Goal: Information Seeking & Learning: Learn about a topic

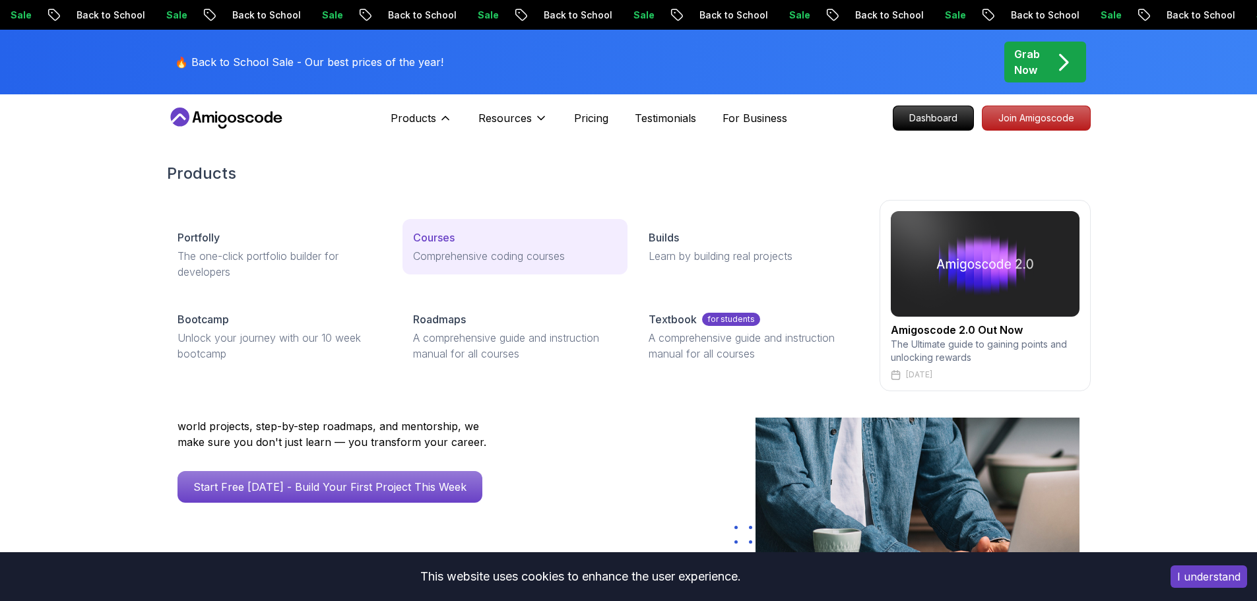
click at [488, 239] on div "Courses" at bounding box center [515, 238] width 204 height 16
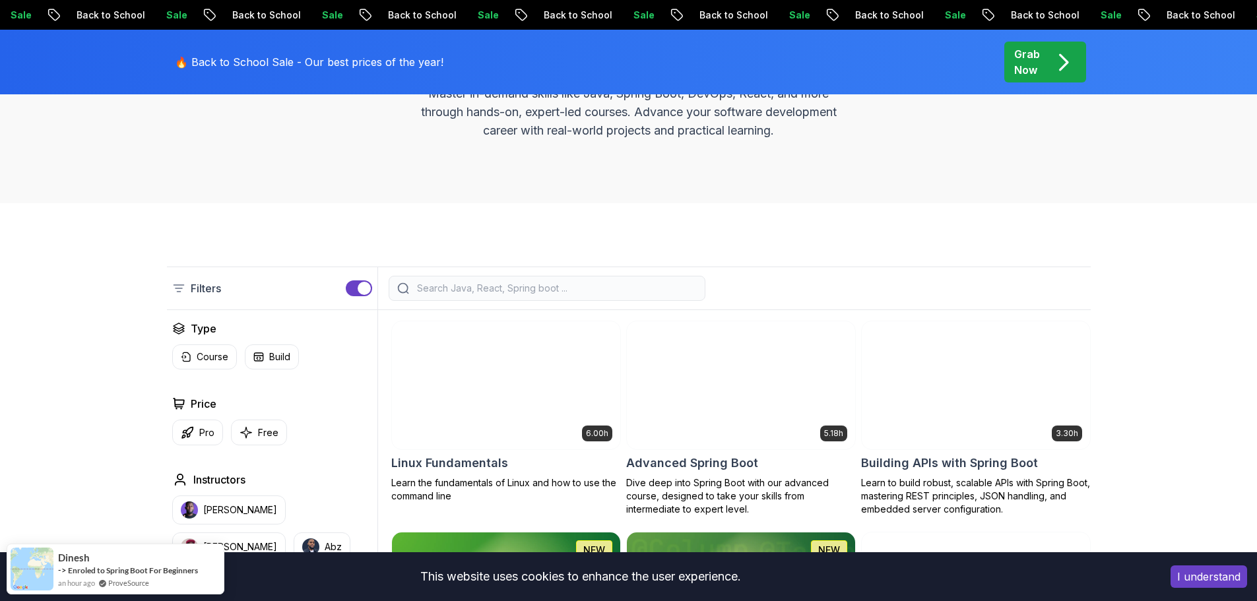
scroll to position [396, 0]
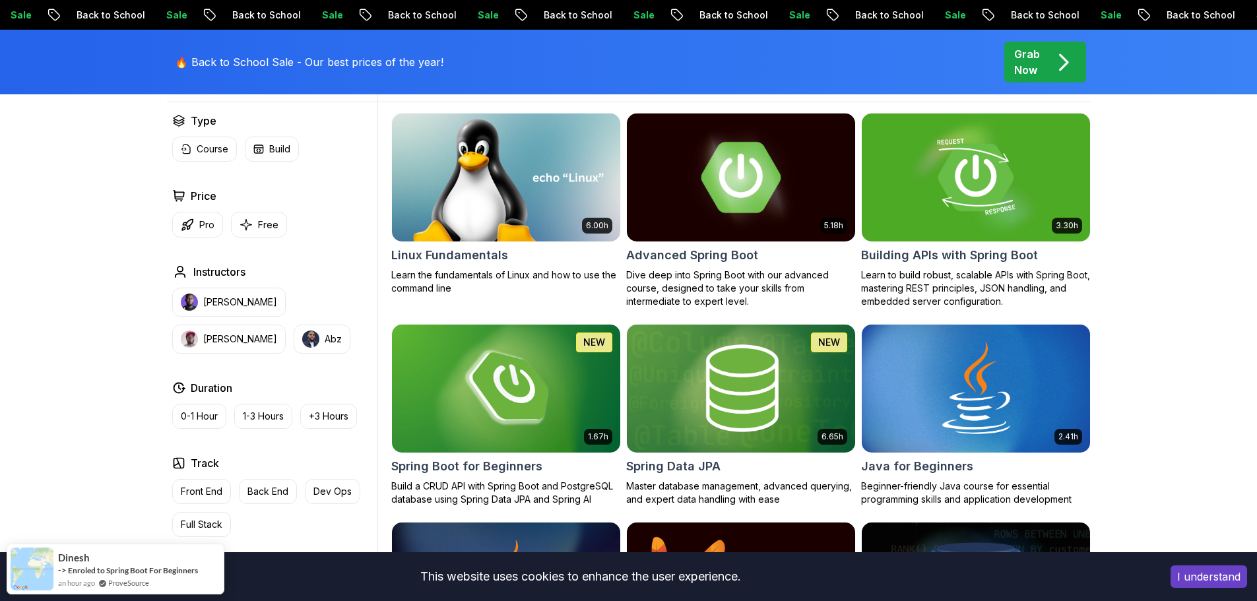
click at [711, 260] on h2 "Advanced Spring Boot" at bounding box center [692, 255] width 132 height 18
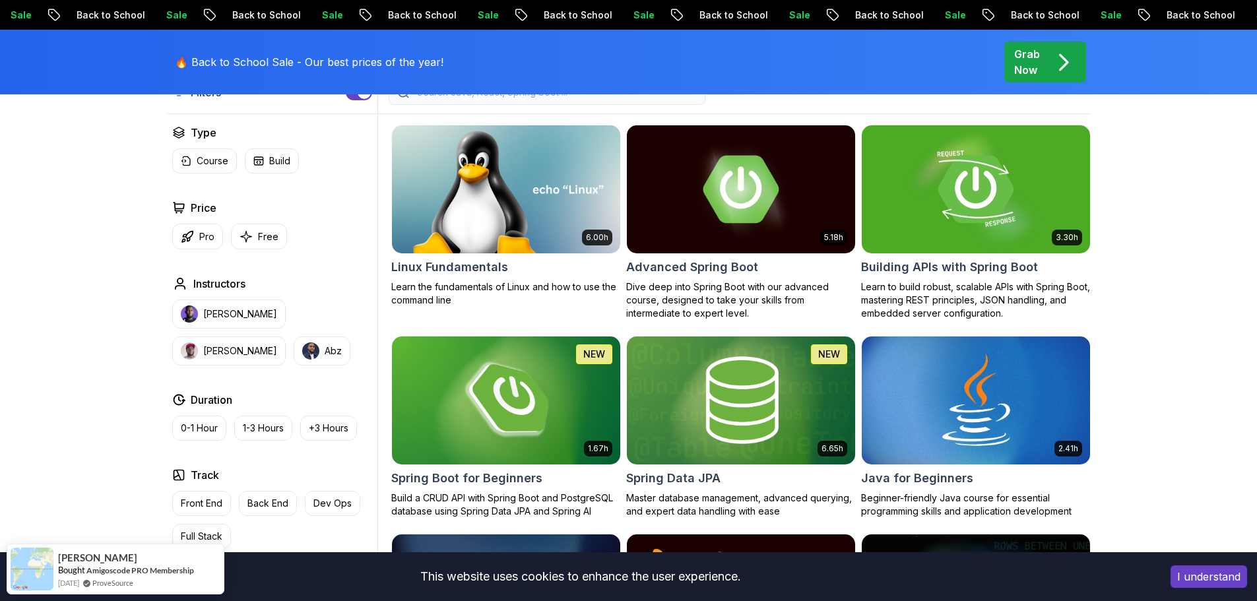
scroll to position [396, 0]
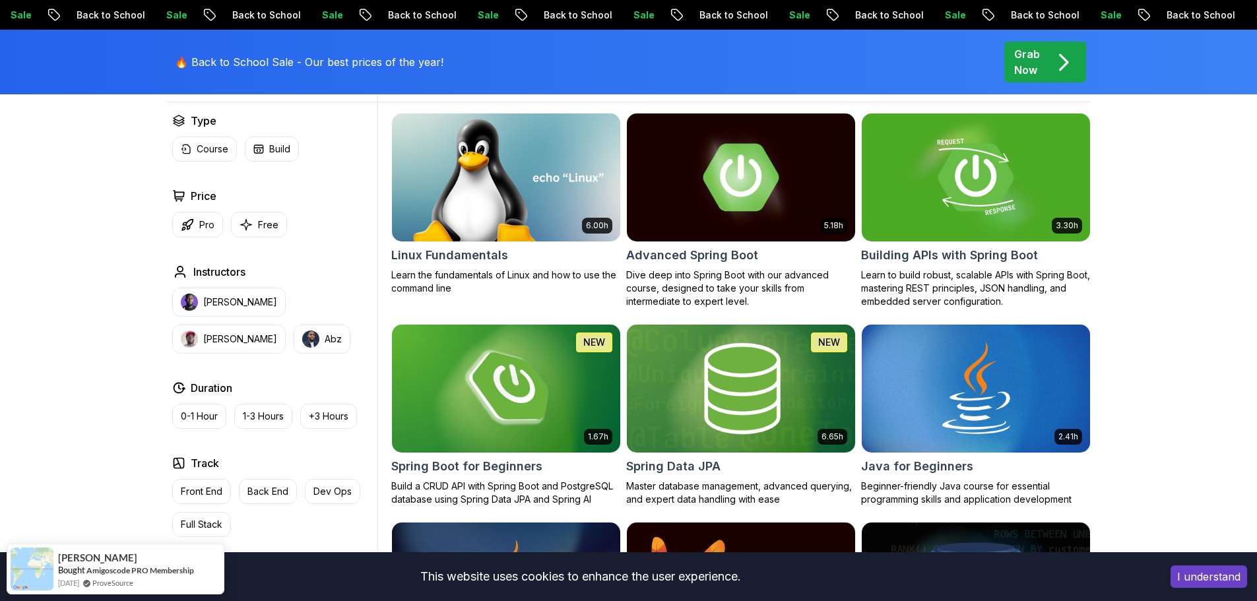
click at [702, 412] on img at bounding box center [740, 388] width 239 height 134
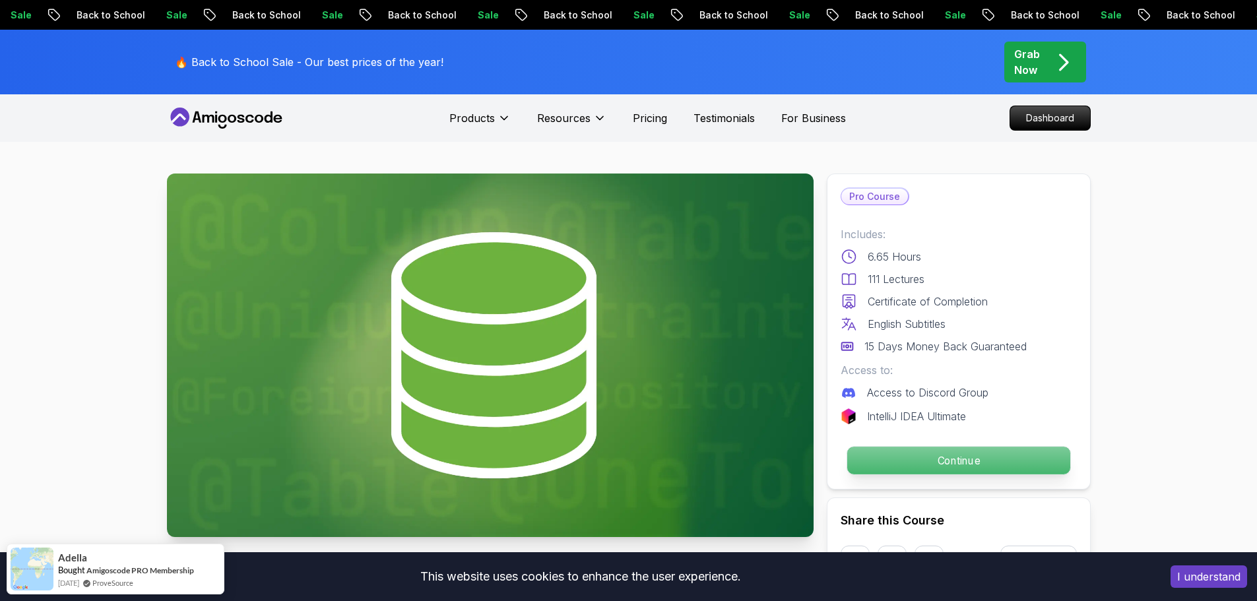
click at [895, 460] on p "Continue" at bounding box center [957, 461] width 223 height 28
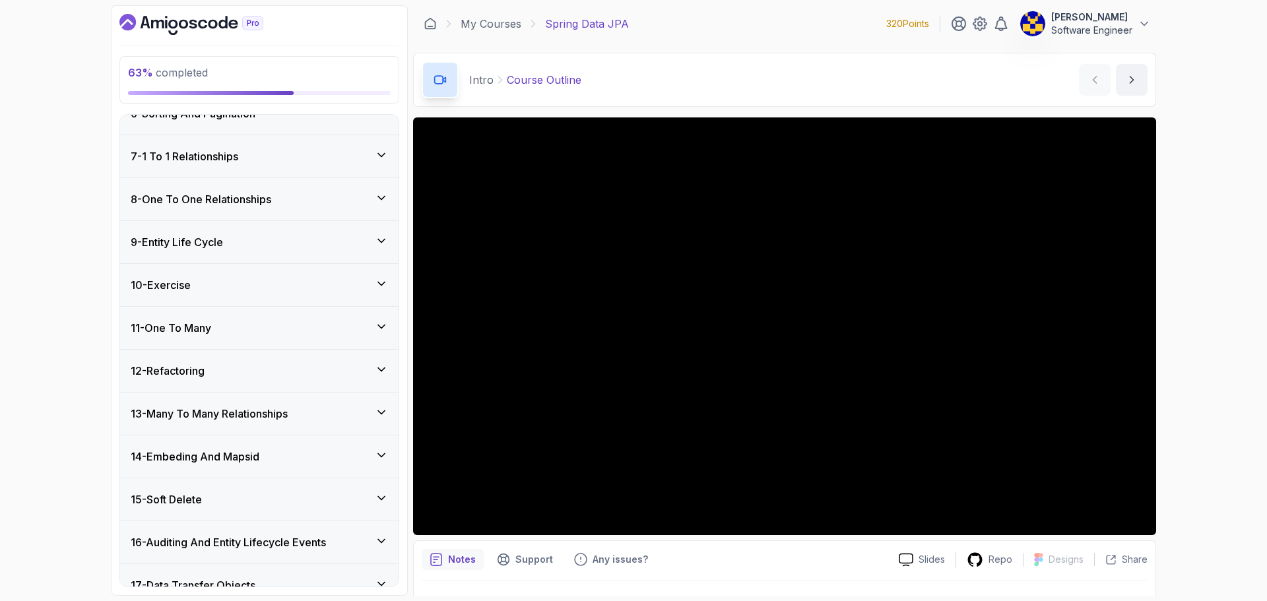
scroll to position [462, 0]
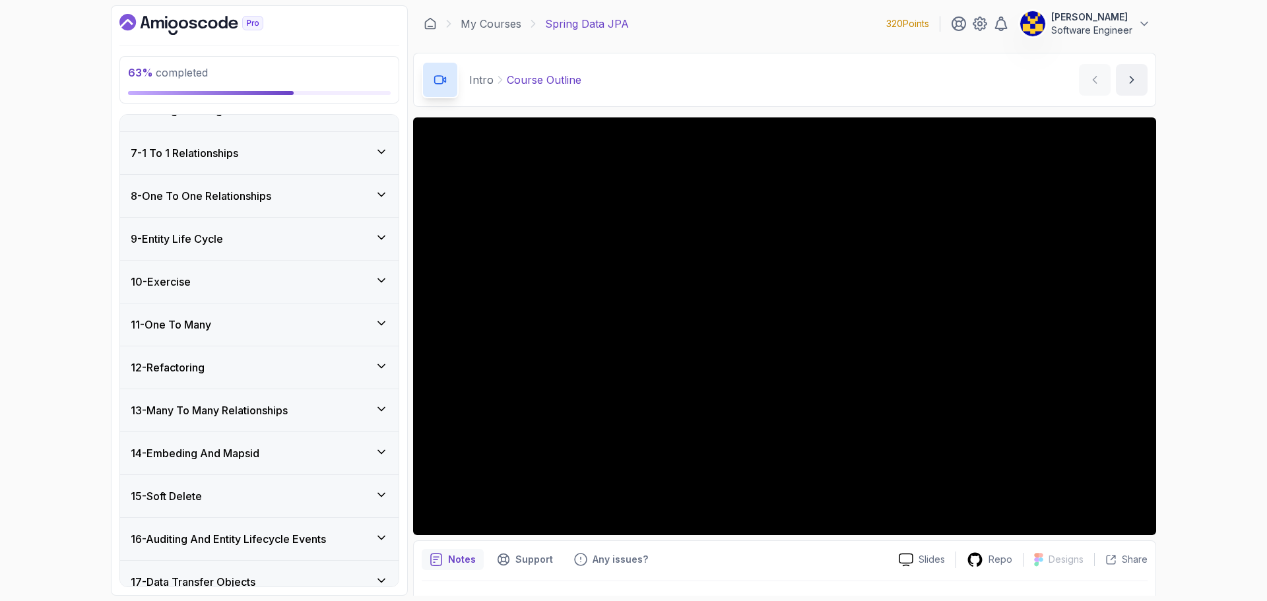
click at [261, 322] on div "11 - One To Many" at bounding box center [259, 325] width 257 height 16
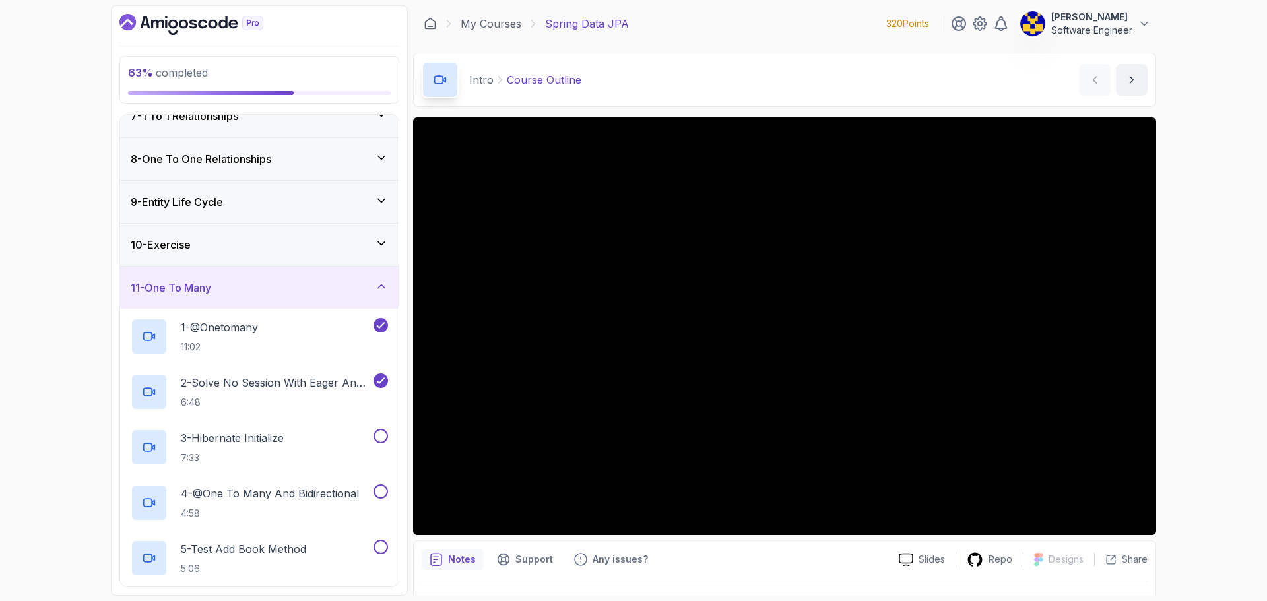
scroll to position [240, 0]
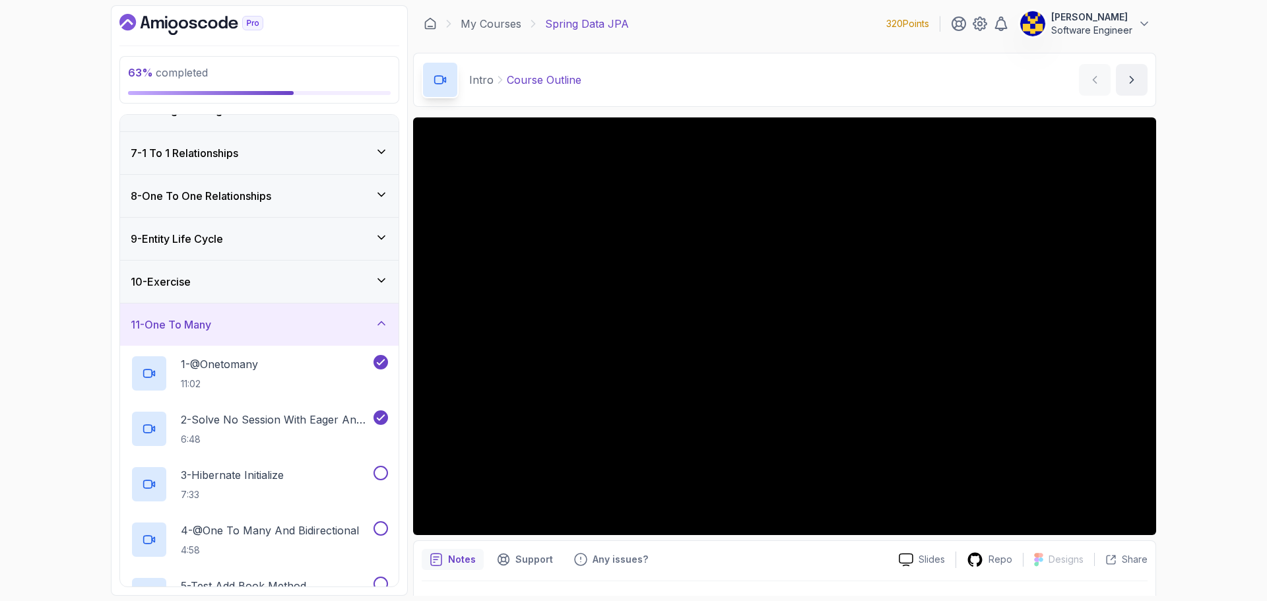
click at [244, 336] on div "11 - One To Many" at bounding box center [259, 324] width 278 height 42
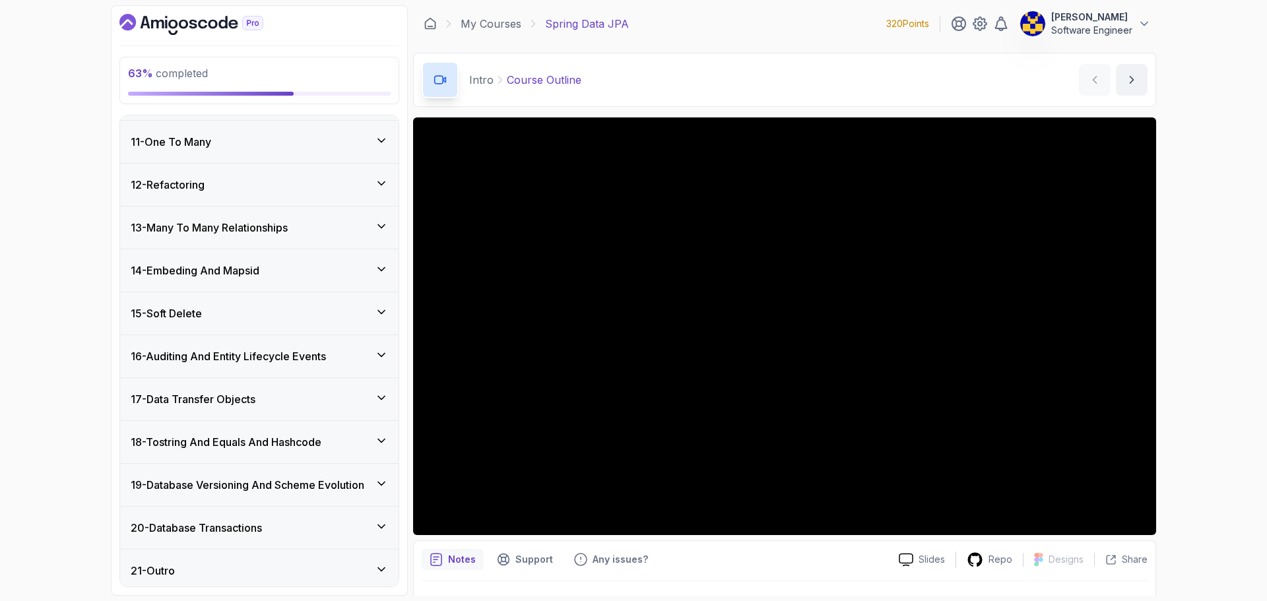
scroll to position [429, 0]
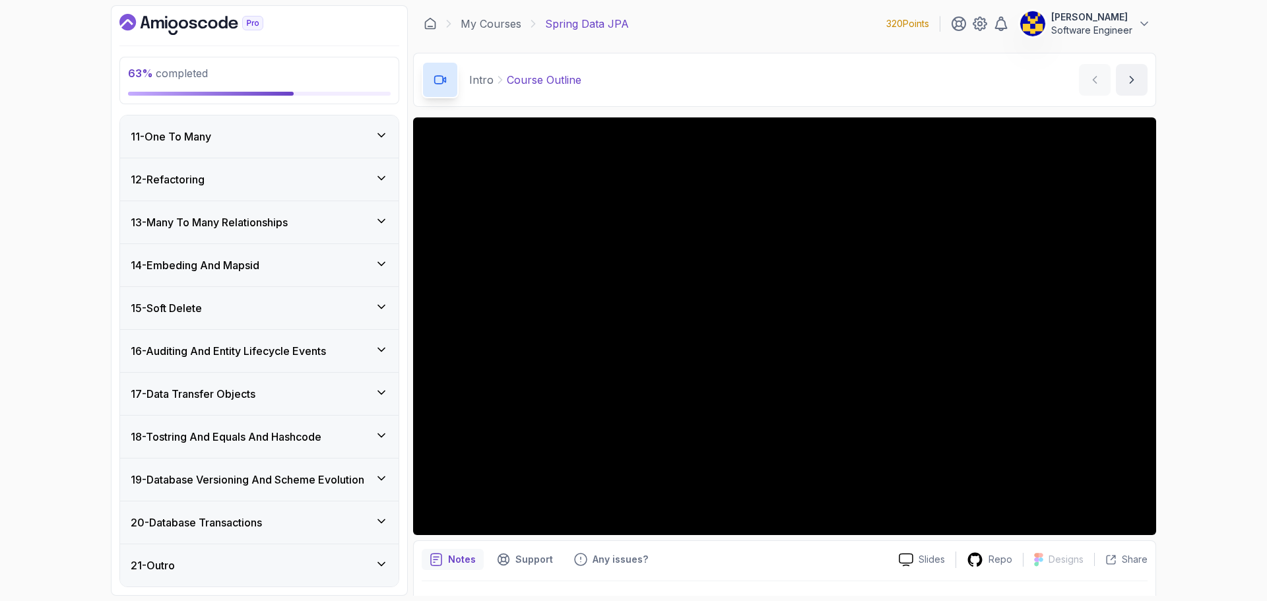
click at [309, 401] on div "17 - Data Transfer Objects" at bounding box center [259, 394] width 257 height 16
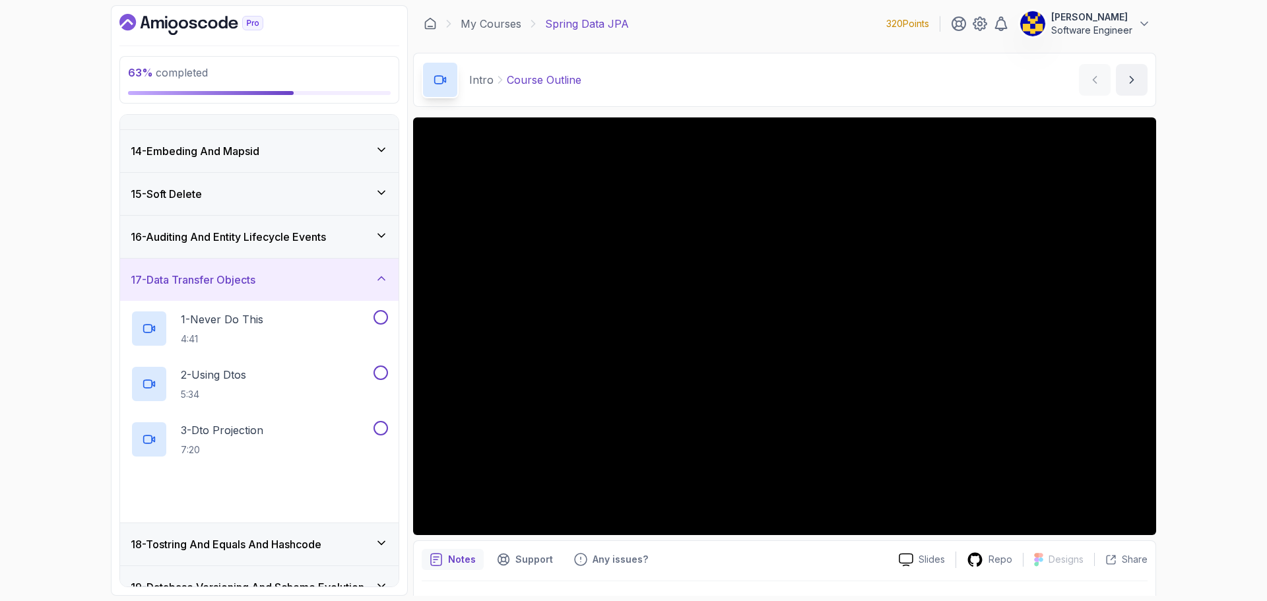
scroll to position [561, 0]
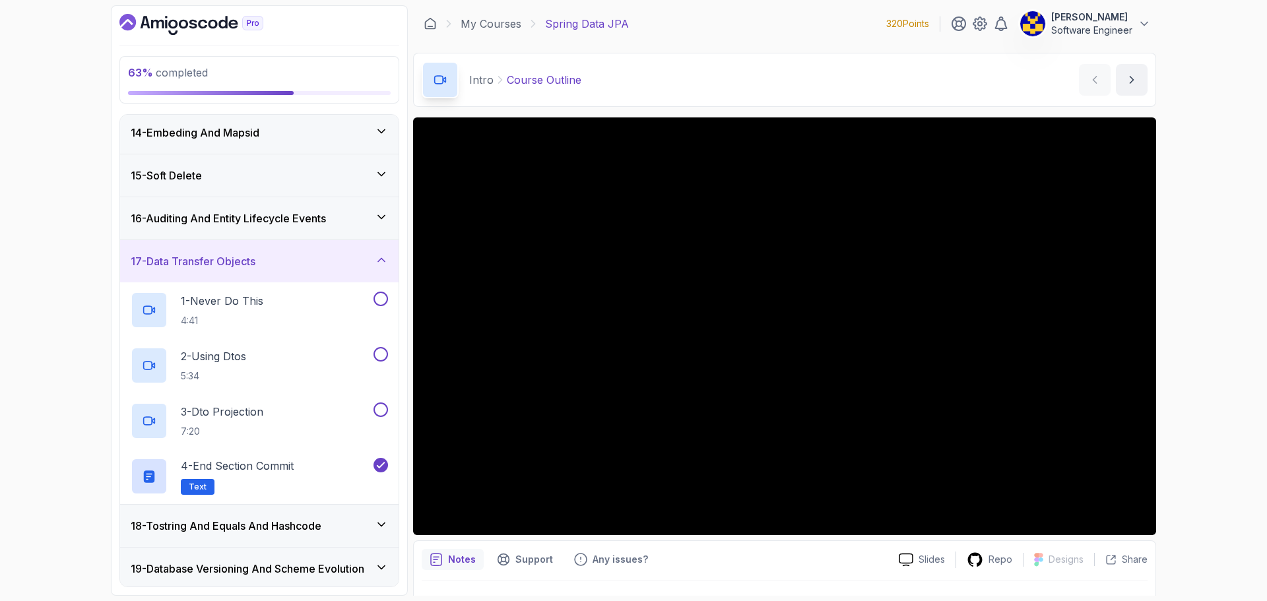
click at [283, 262] on div "17 - Data Transfer Objects" at bounding box center [259, 261] width 257 height 16
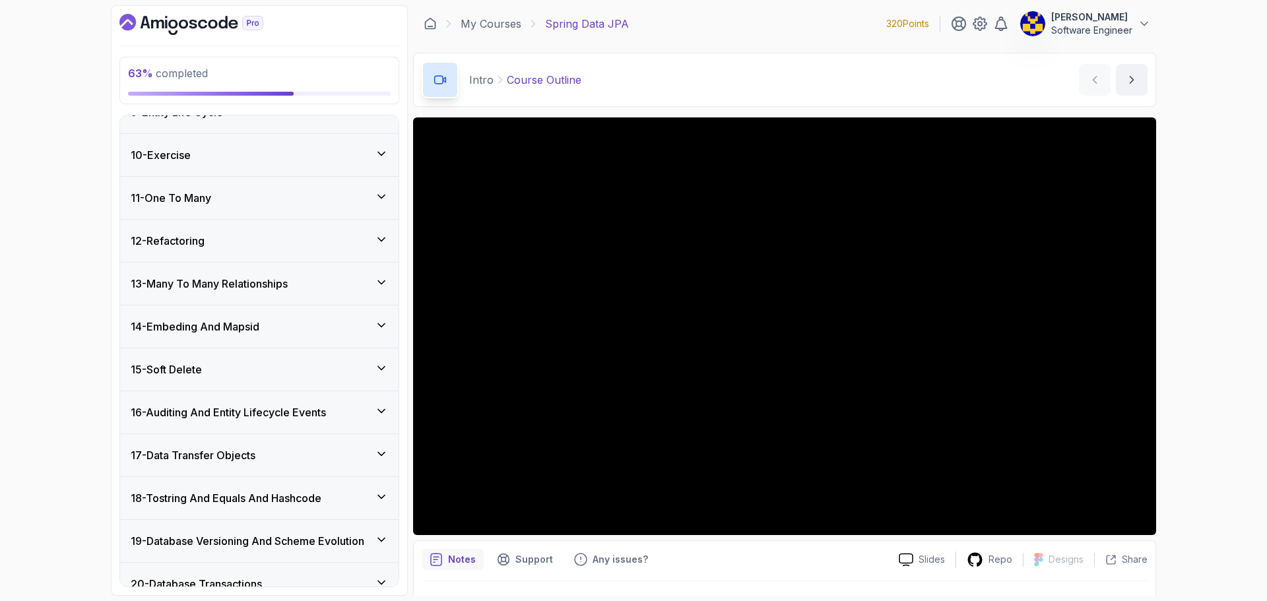
scroll to position [364, 0]
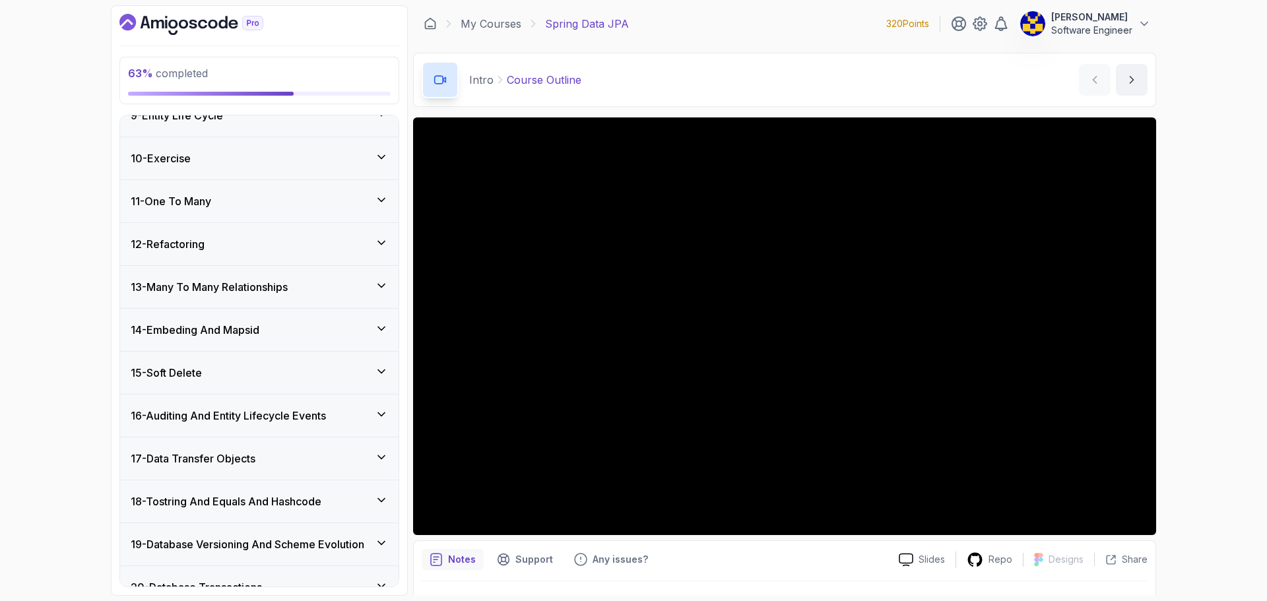
click at [269, 326] on div "14 - Embeding And Mapsid" at bounding box center [259, 330] width 257 height 16
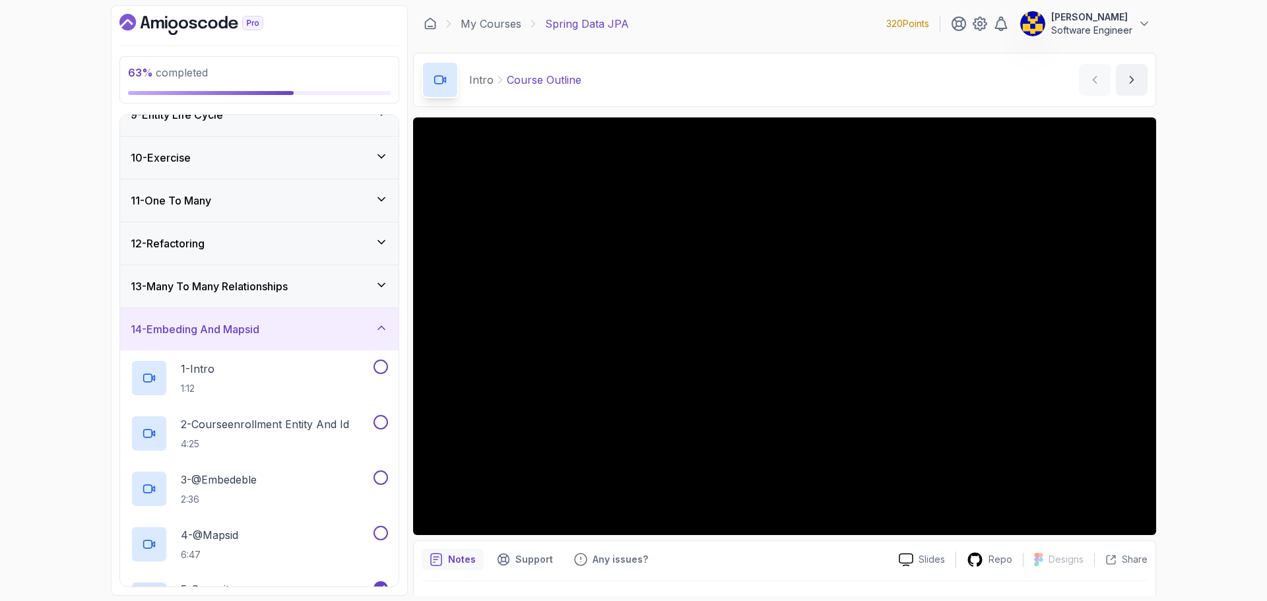
click at [270, 331] on div "14 - Embeding And Mapsid" at bounding box center [259, 329] width 257 height 16
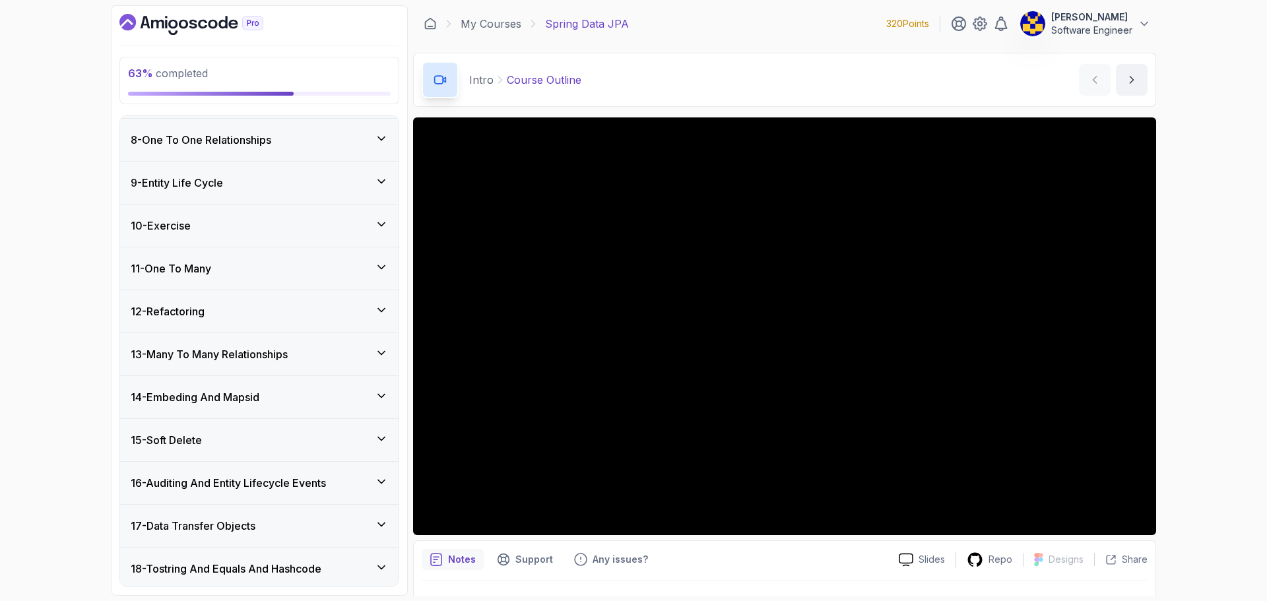
scroll to position [298, 0]
click at [248, 263] on div "11 - One To Many" at bounding box center [259, 267] width 257 height 16
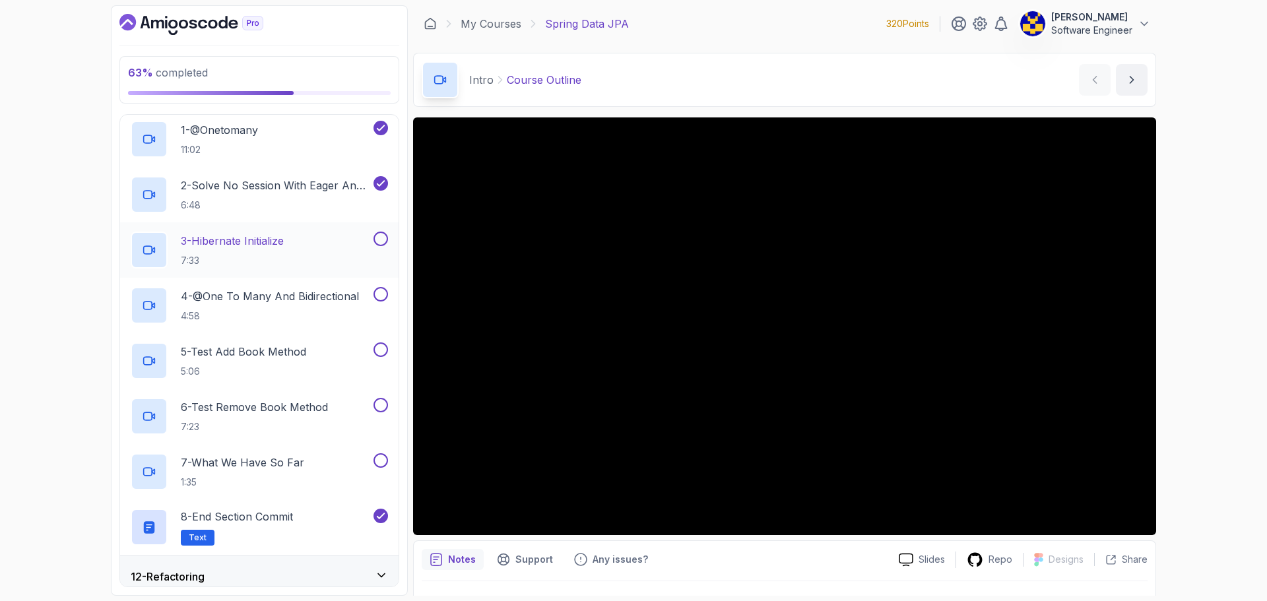
scroll to position [496, 0]
